Goal: Transaction & Acquisition: Register for event/course

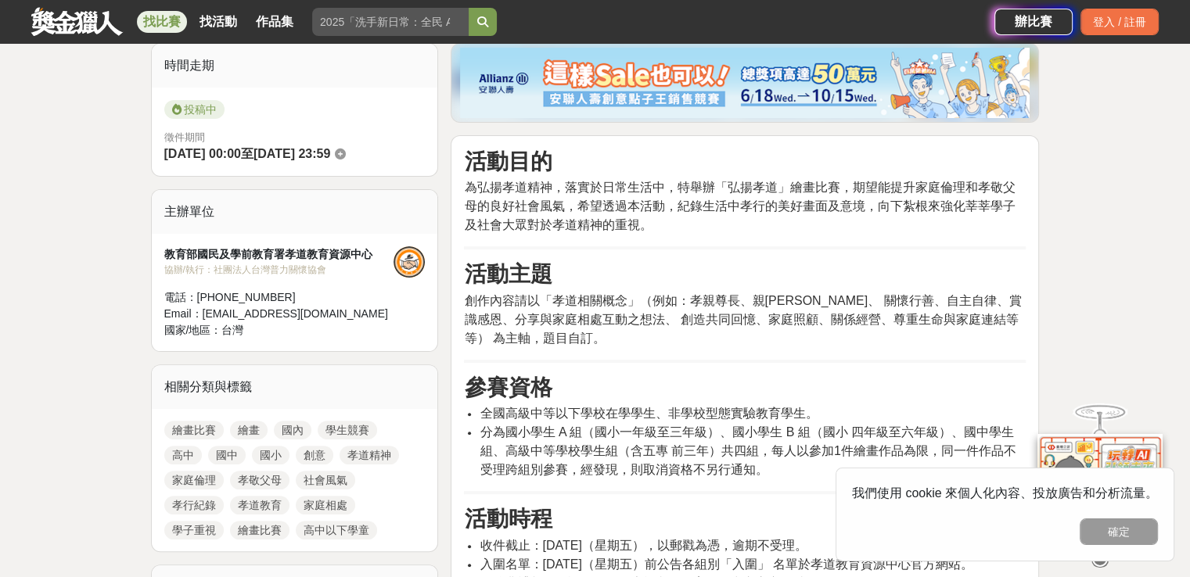
scroll to position [626, 0]
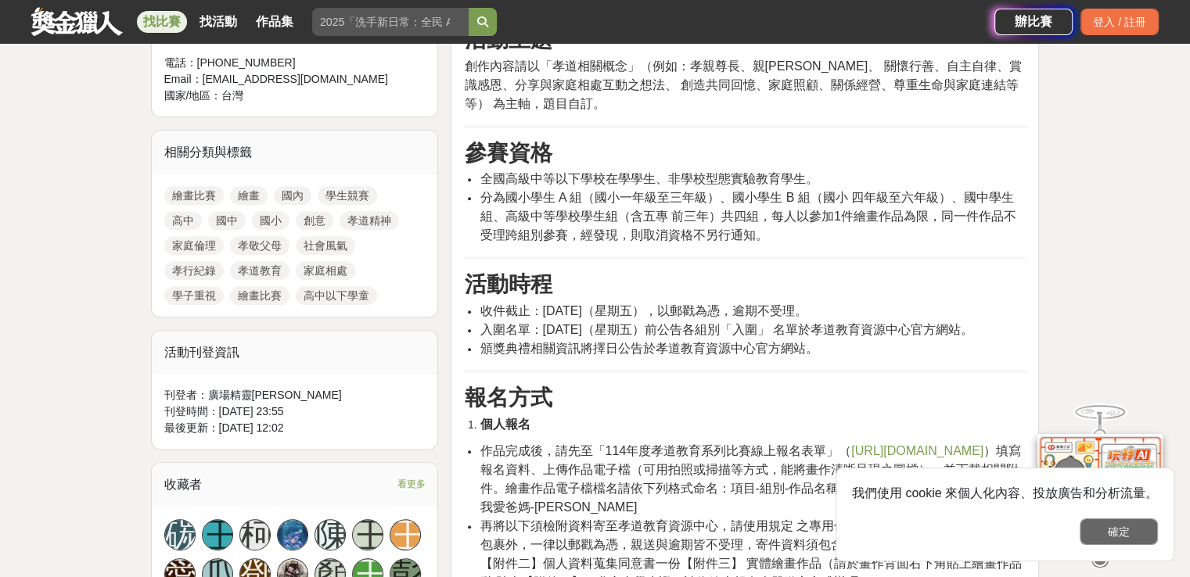
click at [1114, 533] on button "確定" at bounding box center [1118, 532] width 78 height 27
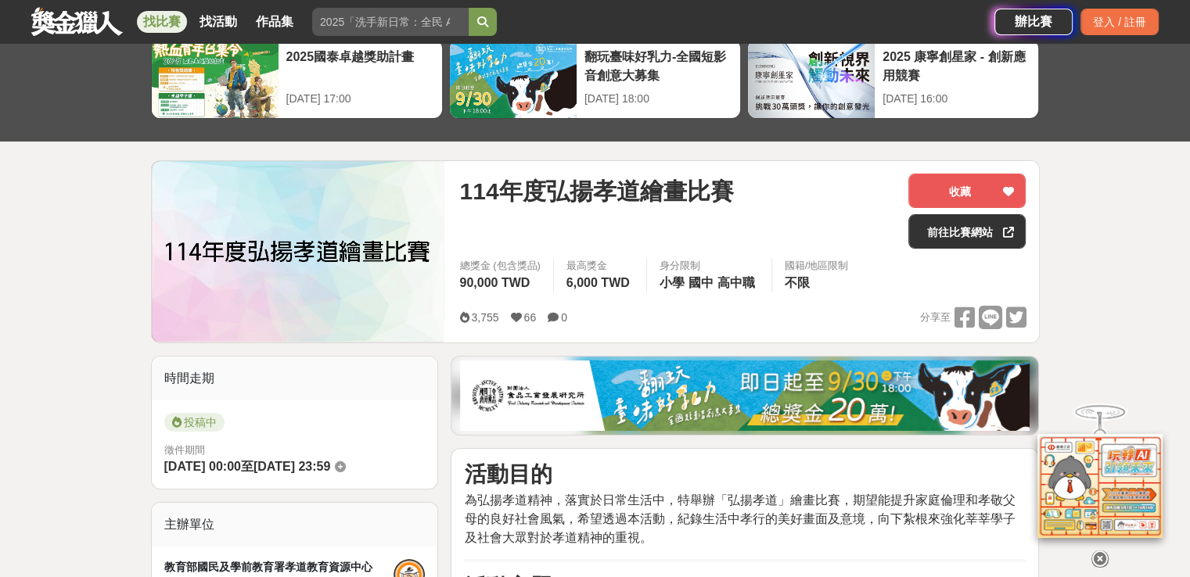
scroll to position [0, 0]
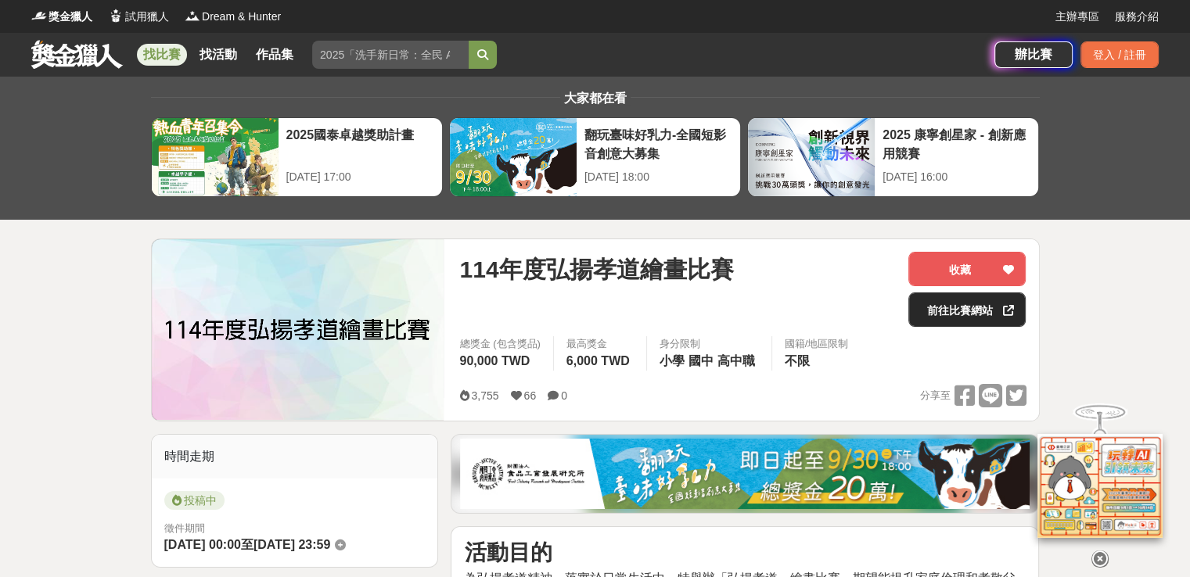
click at [932, 309] on link "前往比賽網站" at bounding box center [966, 310] width 117 height 34
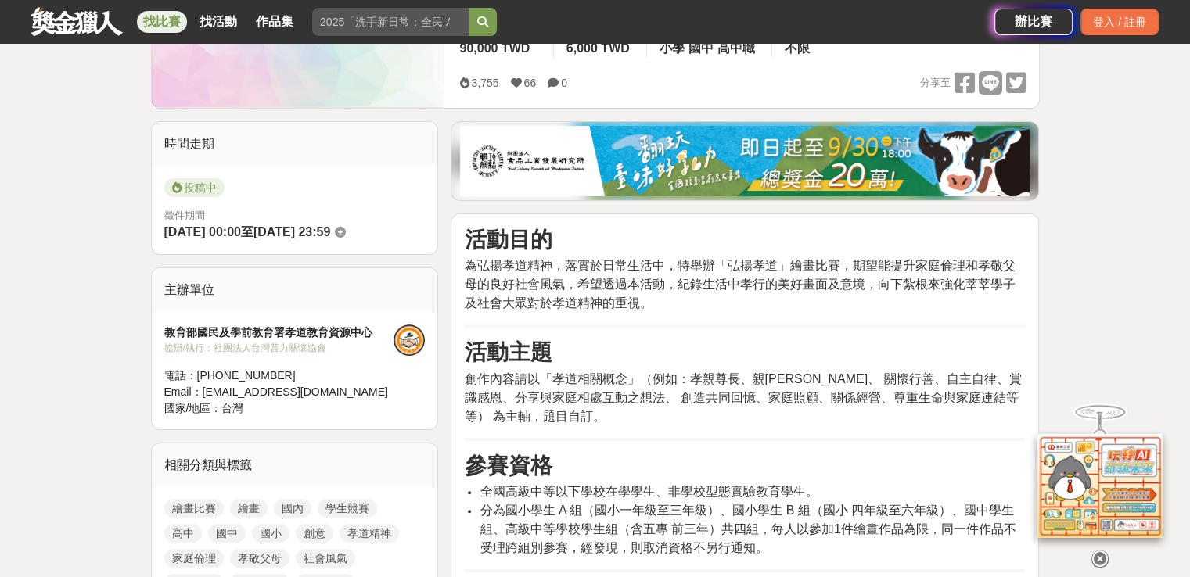
scroll to position [626, 0]
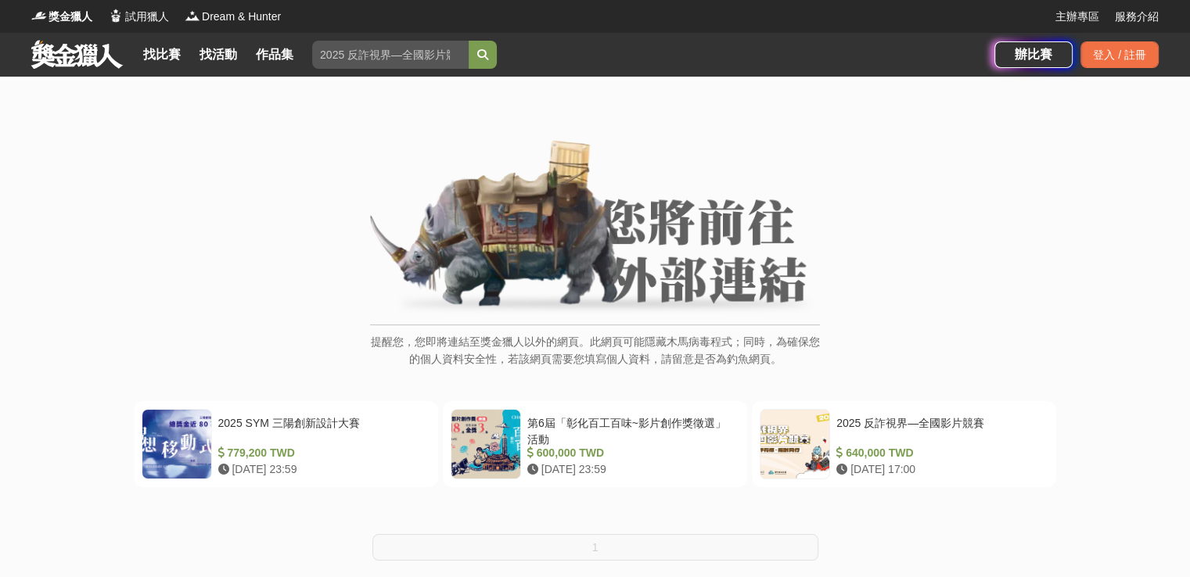
scroll to position [235, 0]
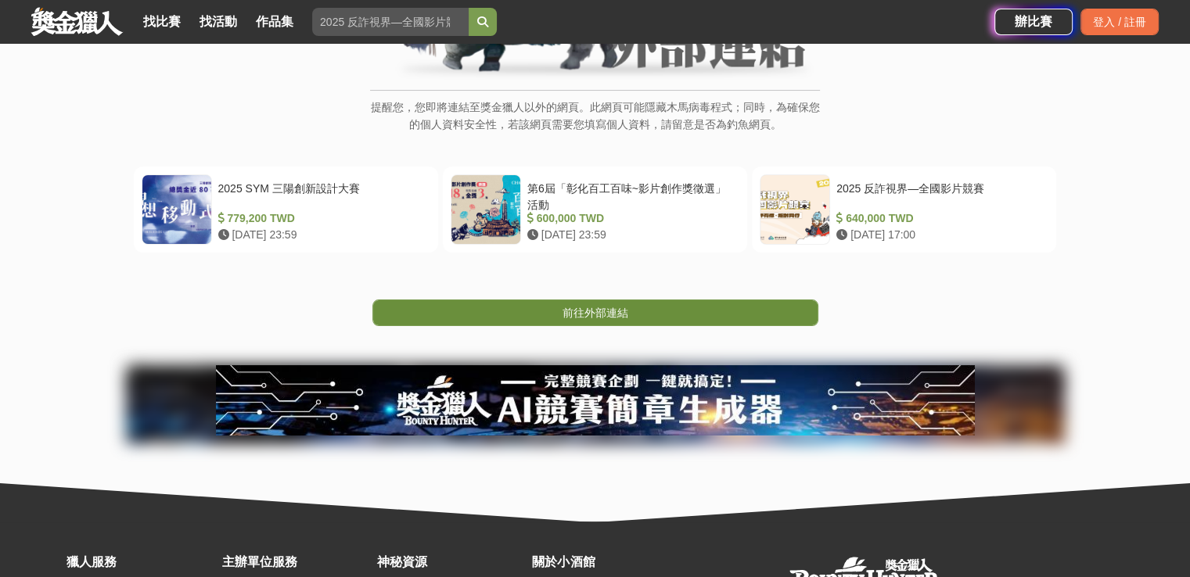
click at [615, 307] on span "前往外部連結" at bounding box center [595, 313] width 66 height 13
